Goal: Transaction & Acquisition: Download file/media

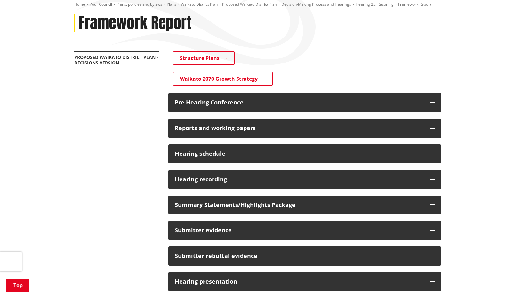
scroll to position [160, 0]
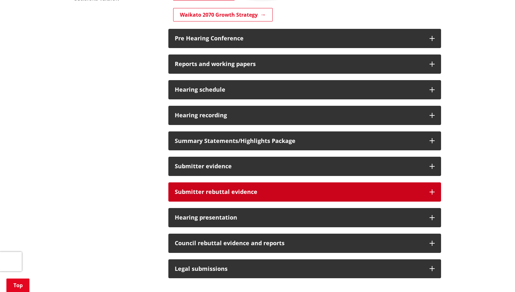
click at [224, 193] on h3 "Submitter rebuttal evidence" at bounding box center [299, 192] width 248 height 6
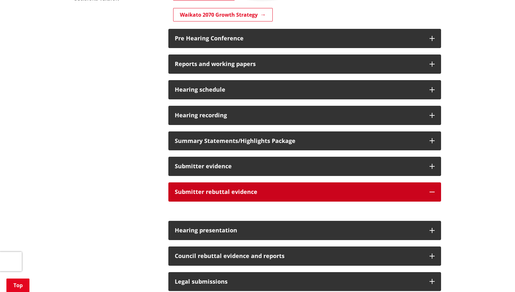
click at [227, 194] on h3 "Submitter rebuttal evidence" at bounding box center [299, 192] width 248 height 6
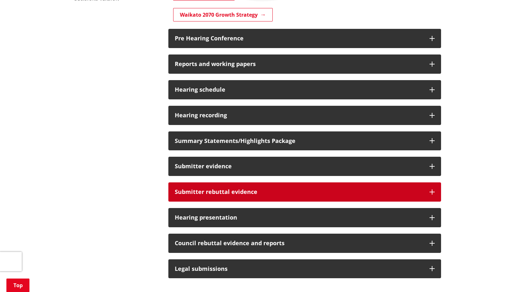
click at [227, 194] on h3 "Submitter rebuttal evidence" at bounding box center [299, 192] width 248 height 6
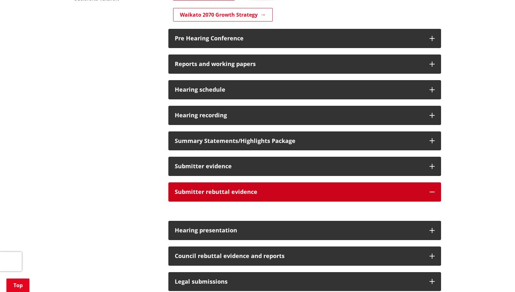
click at [431, 191] on icon "button" at bounding box center [432, 191] width 5 height 5
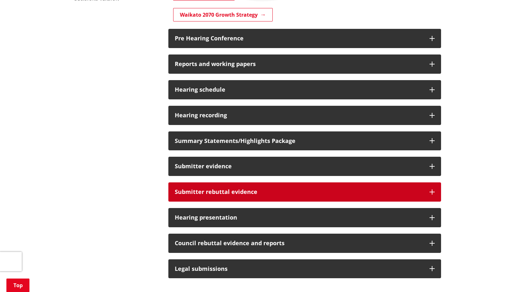
click at [431, 191] on icon "button" at bounding box center [432, 191] width 5 height 5
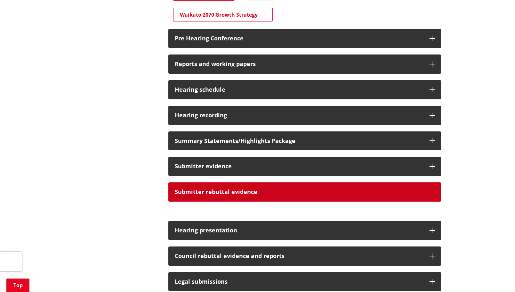
scroll to position [256, 0]
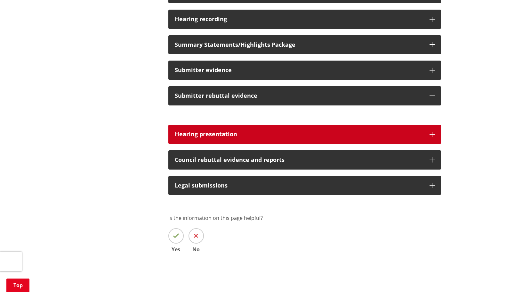
click at [429, 133] on button "Hearing presentation" at bounding box center [304, 134] width 273 height 19
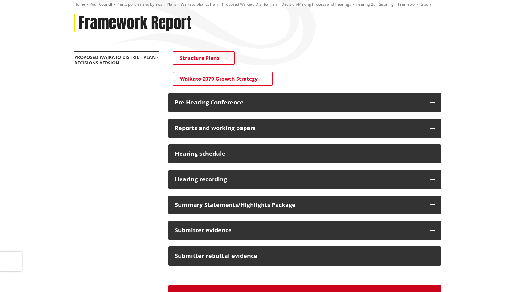
scroll to position [32, 0]
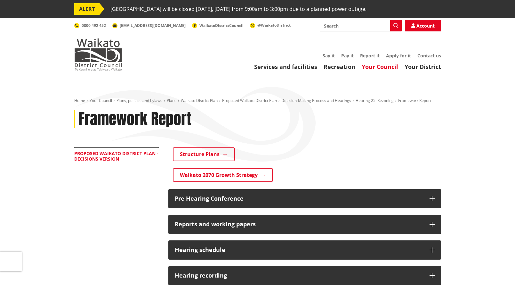
click at [107, 156] on link "Proposed Waikato District Plan - Decisions Version" at bounding box center [116, 156] width 84 height 12
click at [369, 100] on link "Hearing 25: Rezoning" at bounding box center [375, 100] width 38 height 5
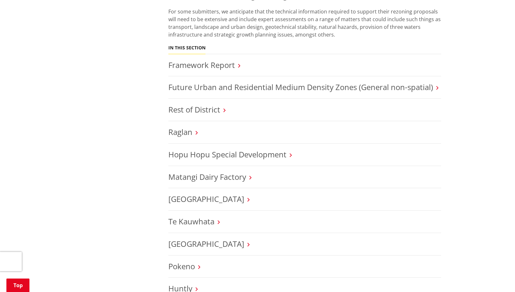
scroll to position [352, 0]
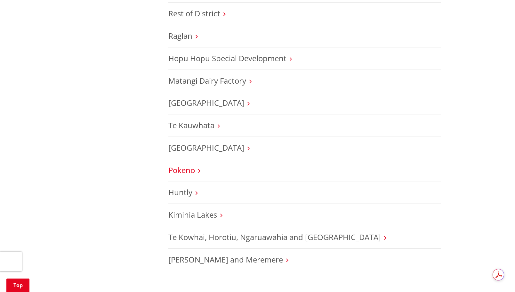
click at [174, 169] on link "Pokeno" at bounding box center [181, 170] width 27 height 11
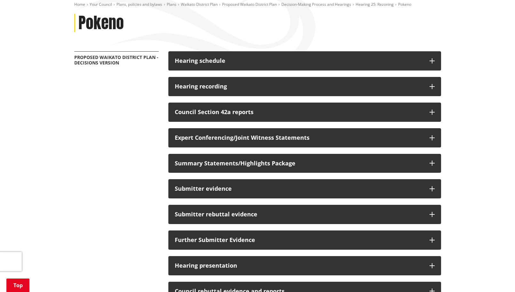
scroll to position [160, 0]
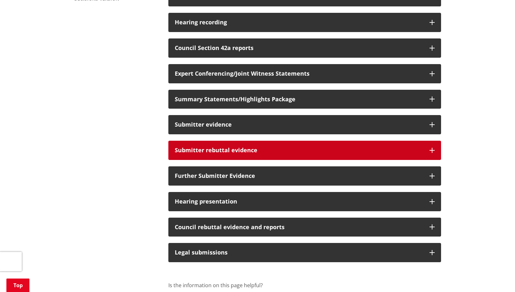
click at [430, 149] on icon "button" at bounding box center [432, 150] width 5 height 5
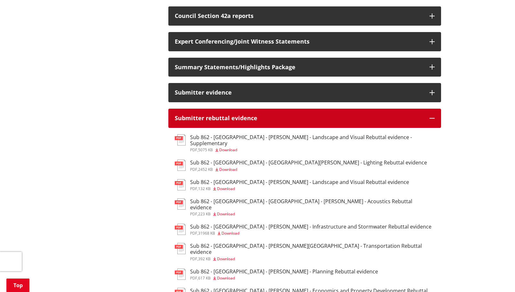
scroll to position [256, 0]
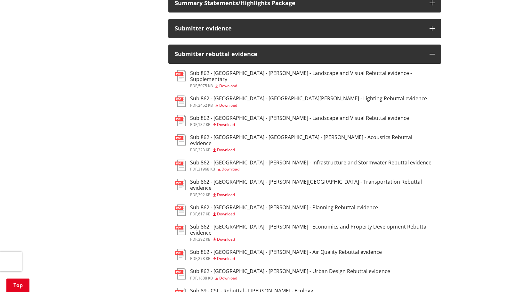
click at [232, 211] on span "Download" at bounding box center [226, 213] width 18 height 5
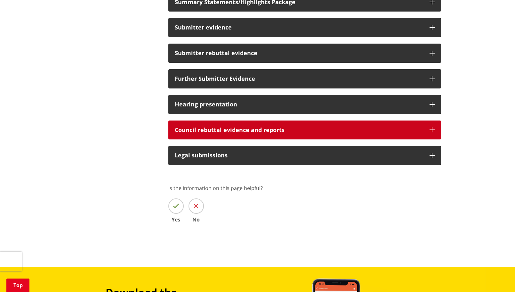
scroll to position [193, 0]
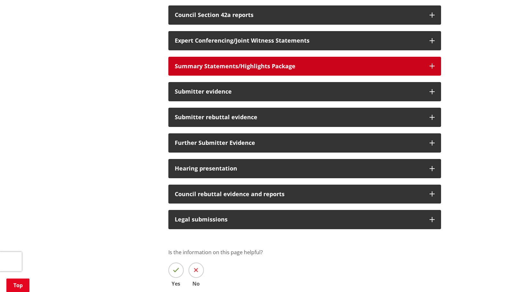
click at [433, 68] on icon "button" at bounding box center [432, 65] width 5 height 5
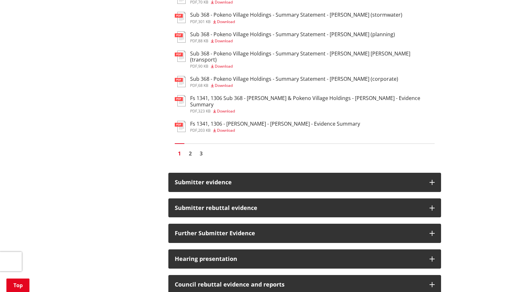
scroll to position [609, 0]
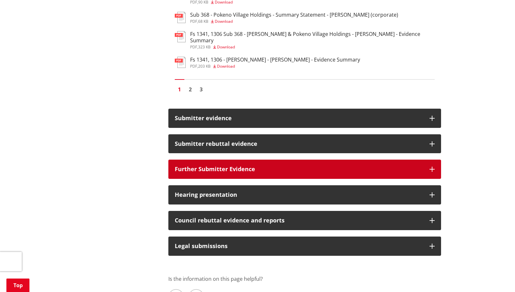
click at [427, 159] on button "Further Submitter Evidence" at bounding box center [304, 168] width 273 height 19
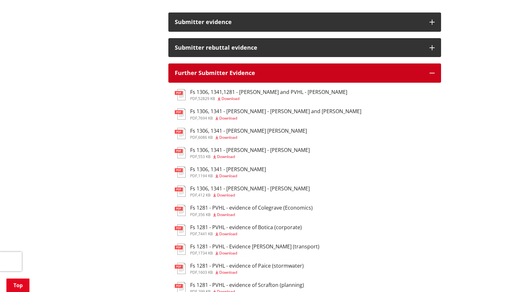
scroll to position [641, 0]
